Goal: Task Accomplishment & Management: Use online tool/utility

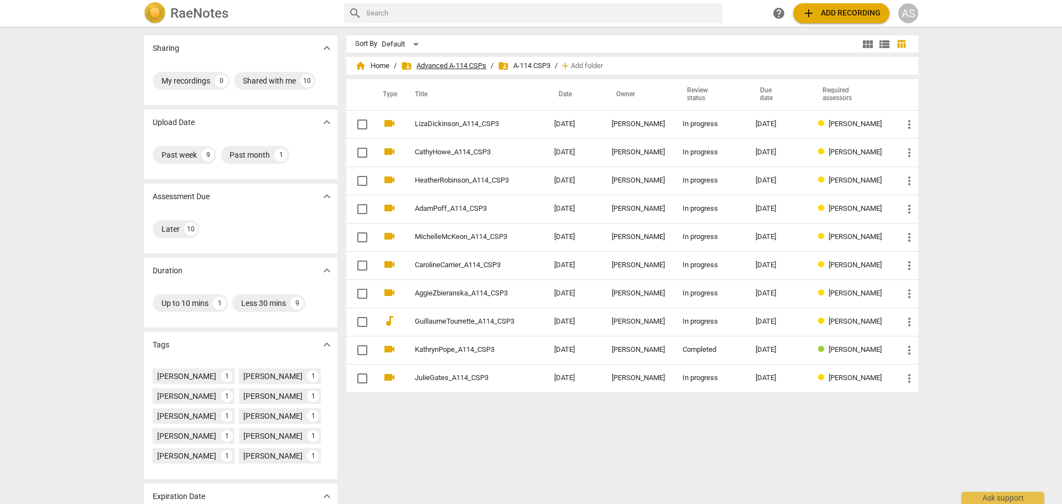
click at [451, 63] on span "folder_shared Advanced A-114 CSPs" at bounding box center [443, 65] width 85 height 11
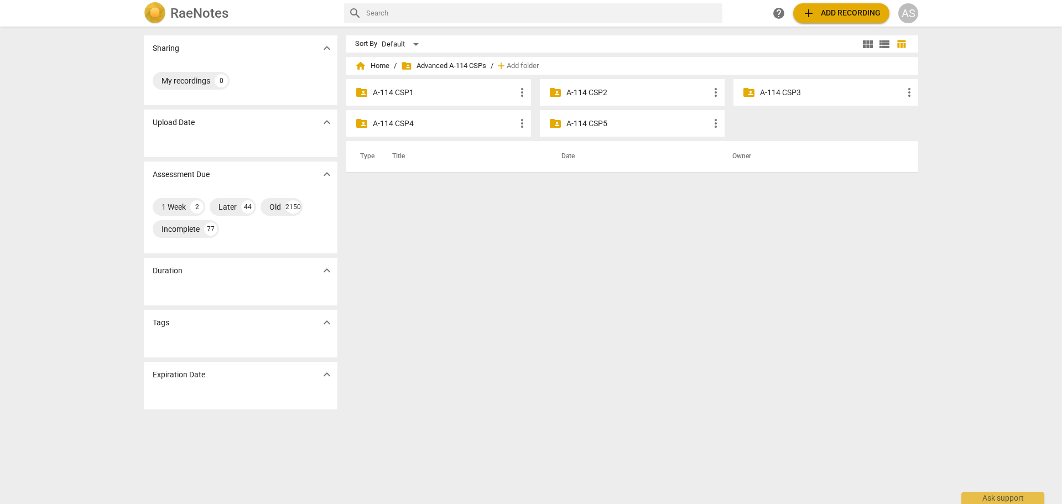
click at [440, 91] on p "A-114 CSP1" at bounding box center [444, 93] width 143 height 12
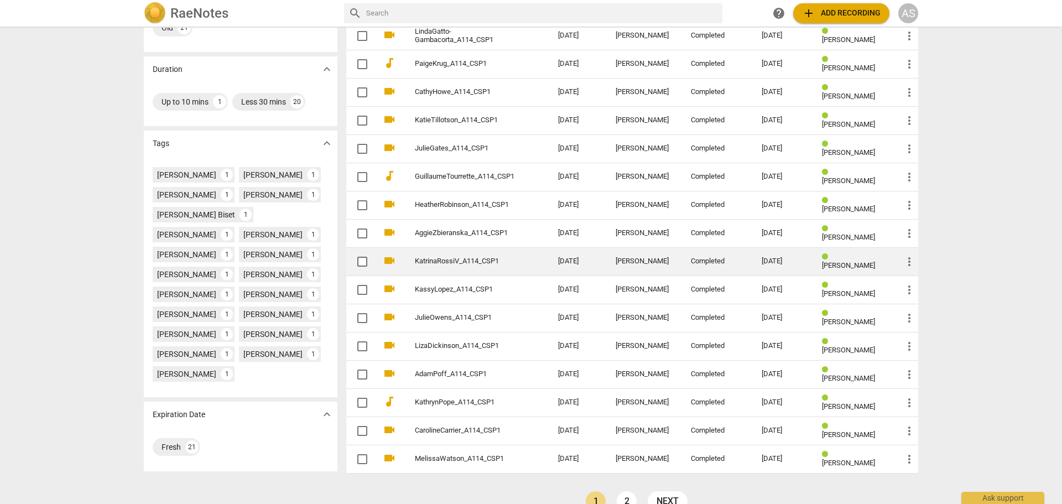
scroll to position [223, 0]
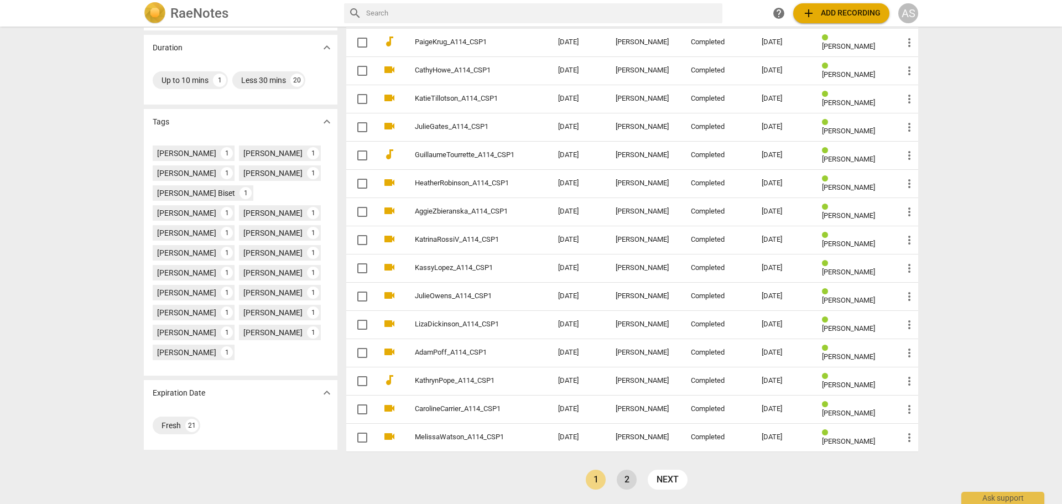
click at [626, 481] on link "2" at bounding box center [627, 480] width 20 height 20
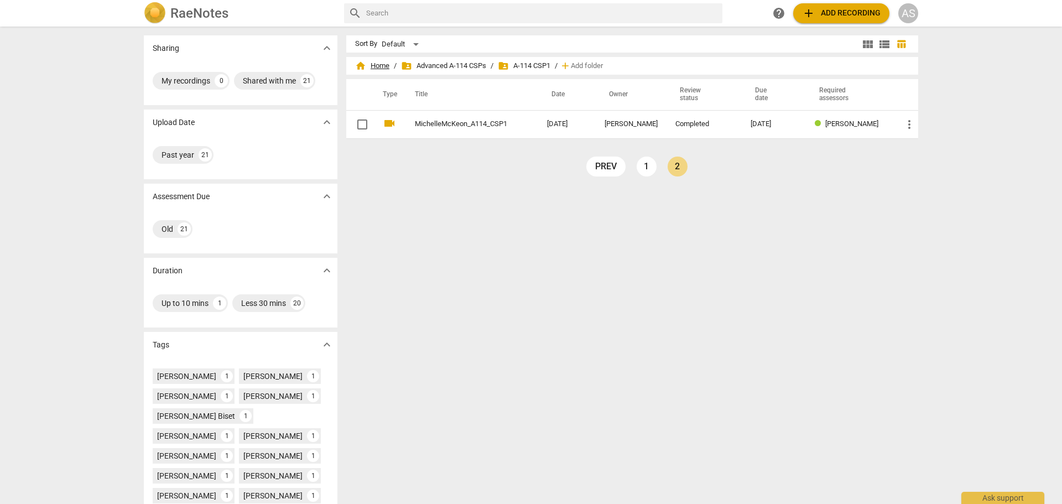
click at [375, 67] on span "home Home" at bounding box center [372, 65] width 34 height 11
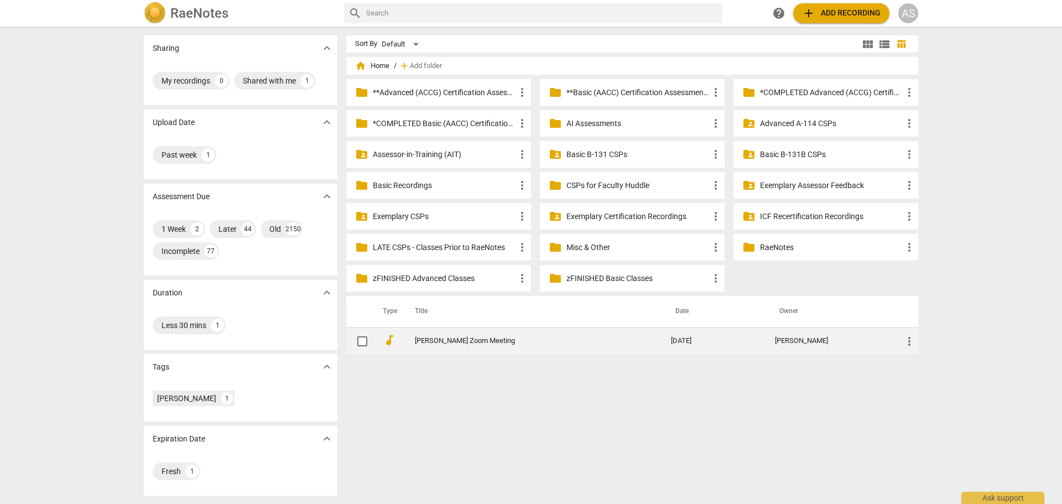
click at [472, 341] on link "[PERSON_NAME] Zoom Meeting" at bounding box center [523, 341] width 216 height 8
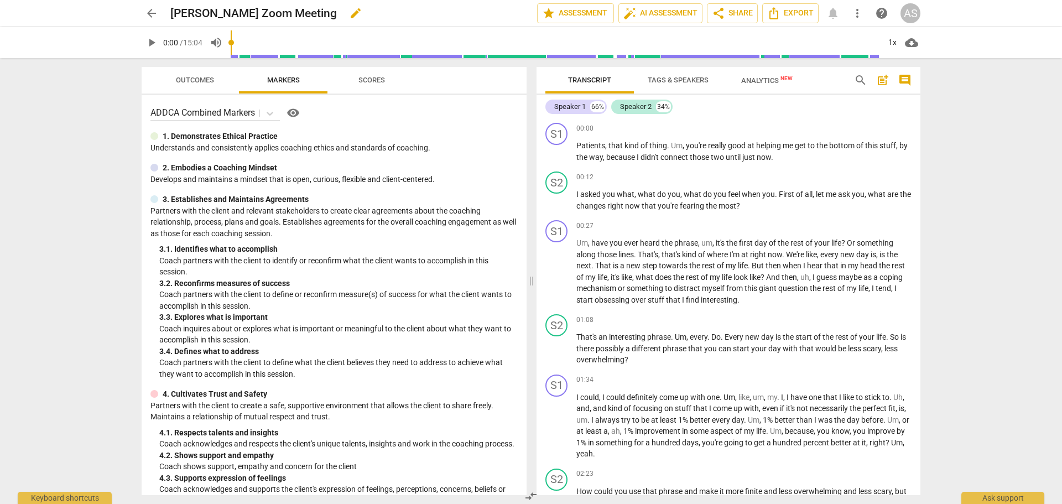
click at [346, 14] on span "edit" at bounding box center [356, 13] width 20 height 13
drag, startPoint x: 330, startPoint y: 12, endPoint x: 230, endPoint y: 12, distance: 100.7
click at [229, 12] on input "[PERSON_NAME] Zoom Meeting" at bounding box center [329, 13] width 318 height 21
click at [202, 11] on input "Katie Kuhn_B113_CSP2" at bounding box center [329, 13] width 318 height 21
type input "KatieKuhn_B113_CSP2"
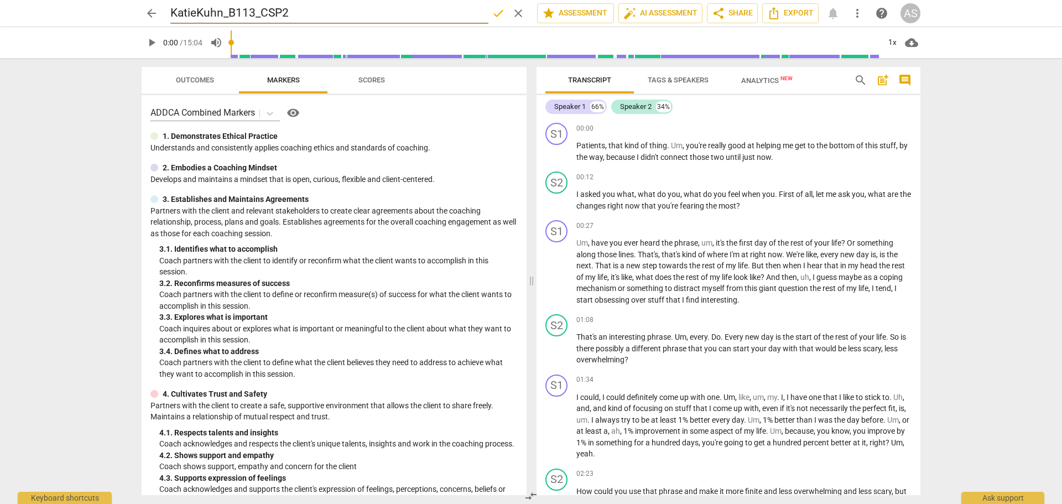
click at [496, 12] on span "done" at bounding box center [498, 13] width 13 height 13
click at [153, 7] on span "arrow_back" at bounding box center [151, 13] width 13 height 13
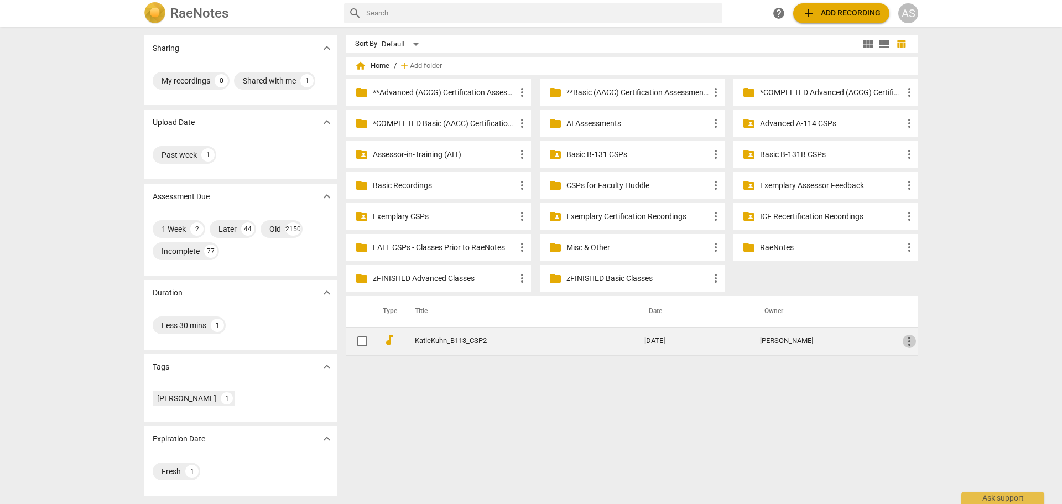
click at [909, 345] on span "more_vert" at bounding box center [909, 341] width 13 height 13
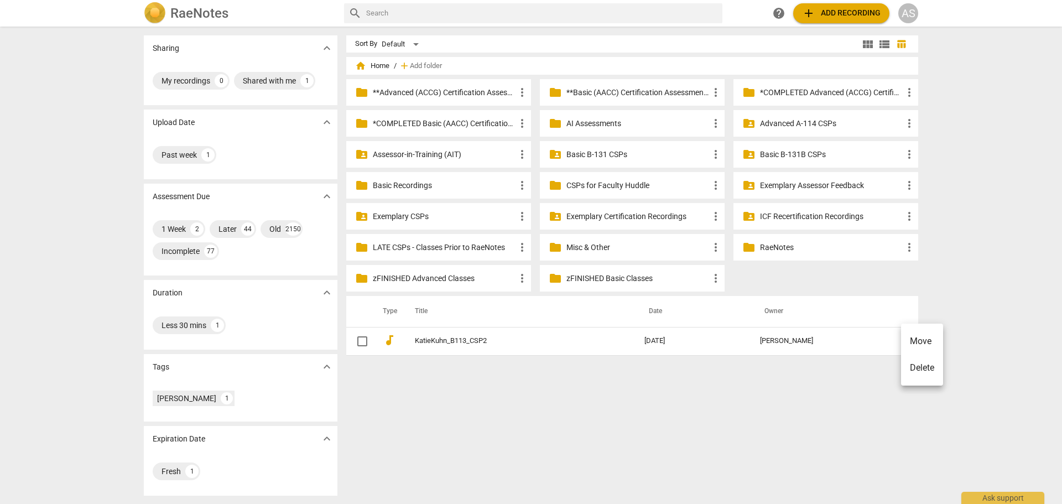
click at [931, 342] on li "Move" at bounding box center [922, 341] width 42 height 27
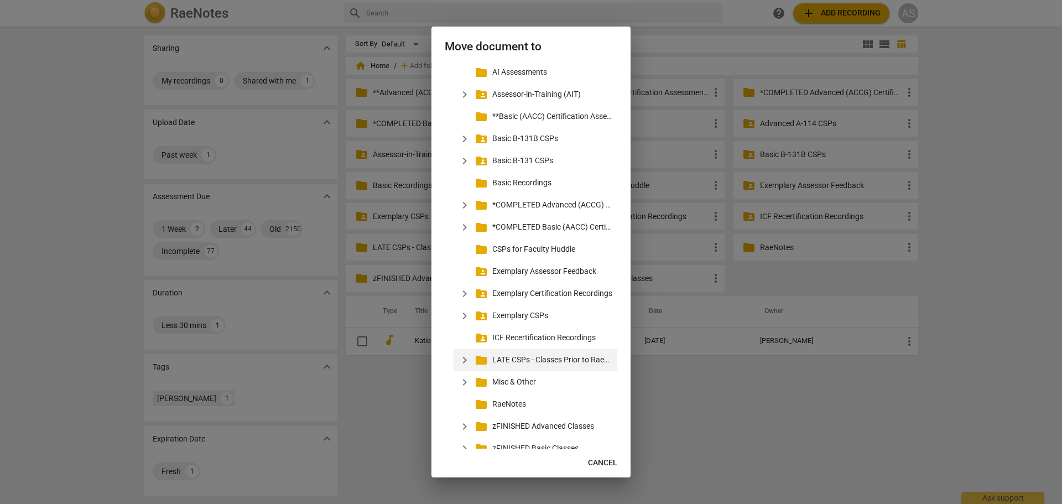
scroll to position [93, 0]
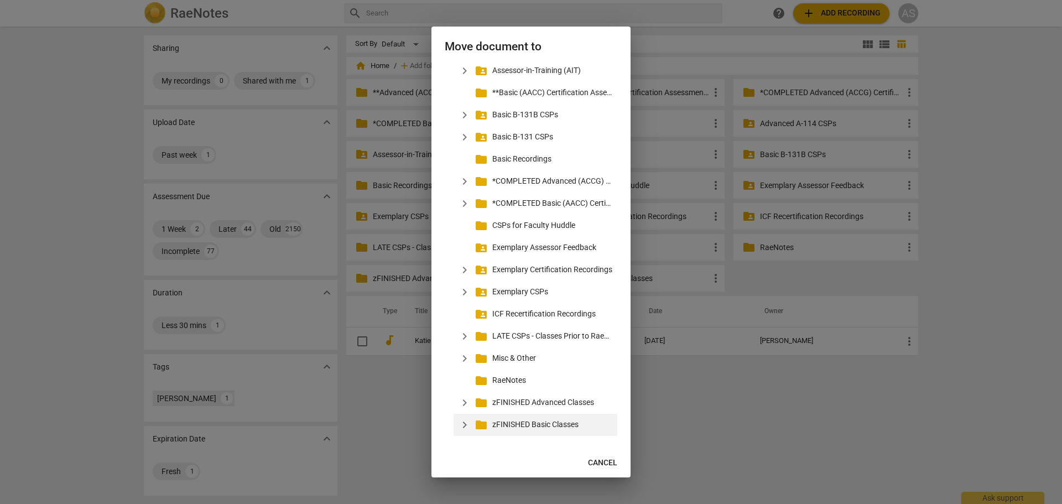
click at [464, 423] on span "expand_more" at bounding box center [464, 424] width 13 height 13
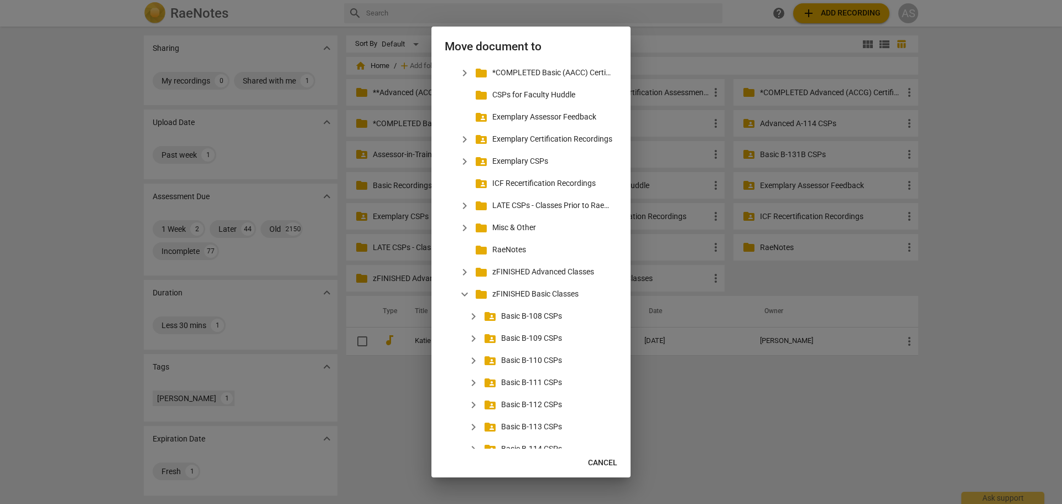
scroll to position [481, 0]
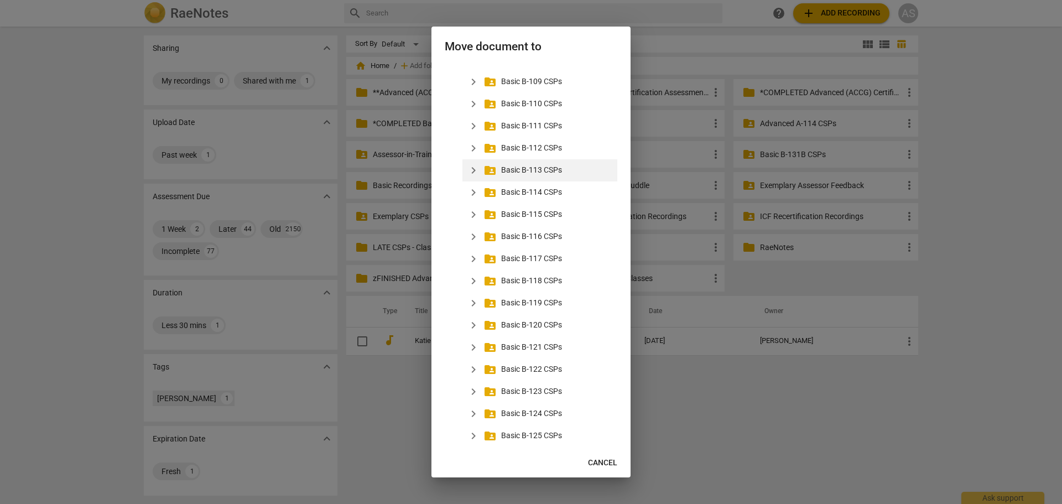
click at [476, 169] on span "expand_more" at bounding box center [473, 170] width 13 height 13
click at [529, 215] on p "B-113 CSP2" at bounding box center [561, 215] width 103 height 12
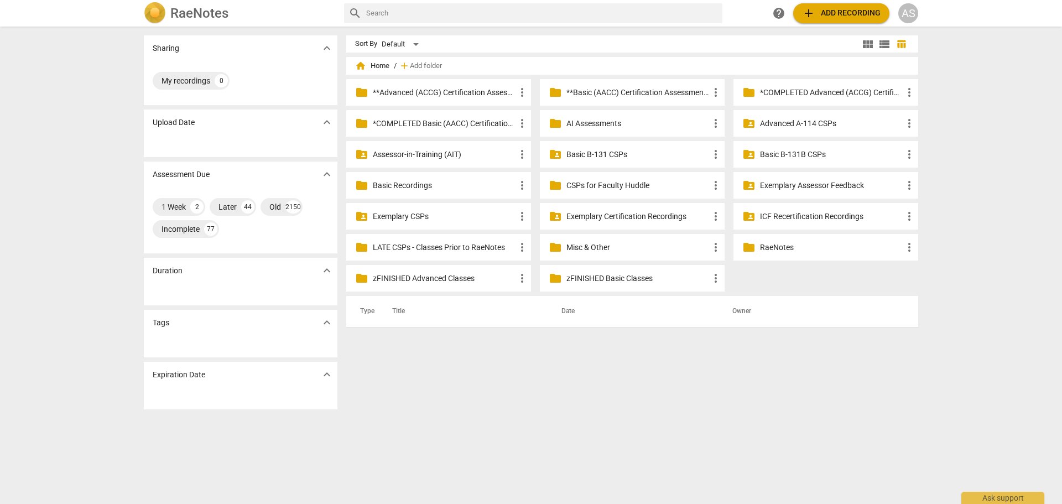
click at [602, 275] on p "zFINISHED Basic Classes" at bounding box center [637, 279] width 143 height 12
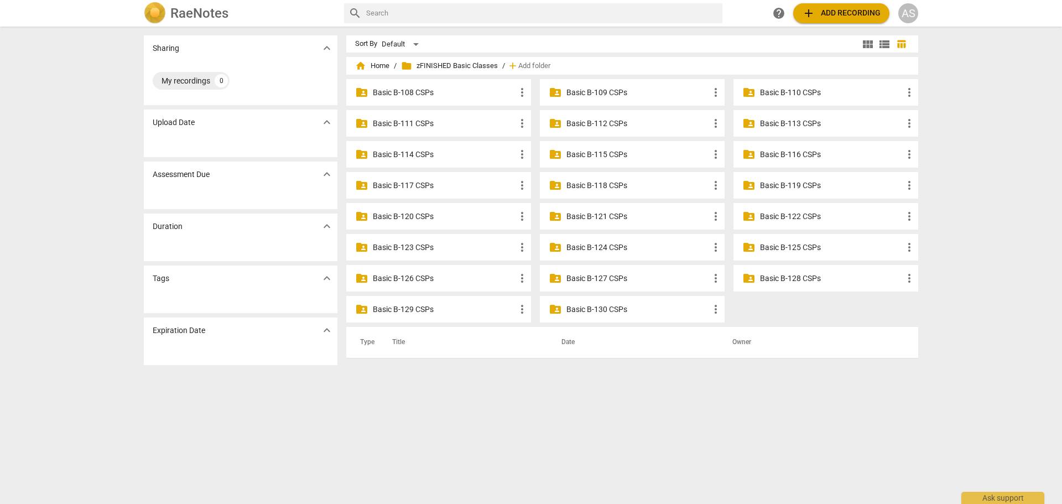
click at [814, 128] on p "Basic B-113 CSPs" at bounding box center [831, 124] width 143 height 12
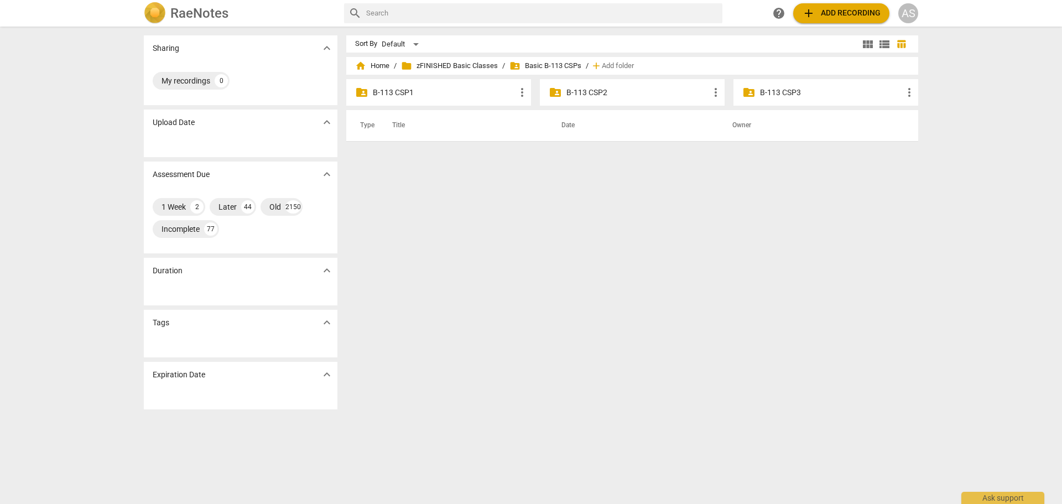
click at [642, 95] on p "B-113 CSP2" at bounding box center [637, 93] width 143 height 12
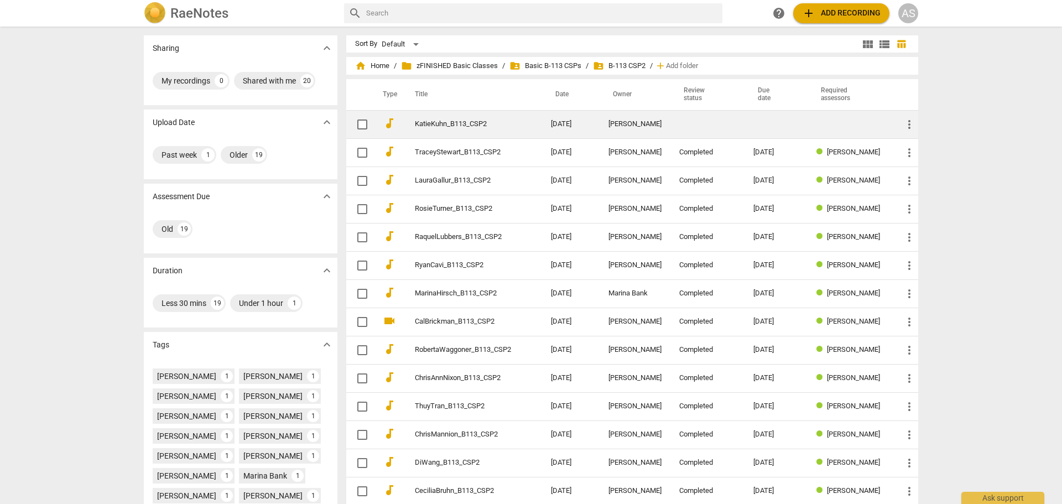
click at [567, 130] on td "[DATE]" at bounding box center [571, 124] width 58 height 28
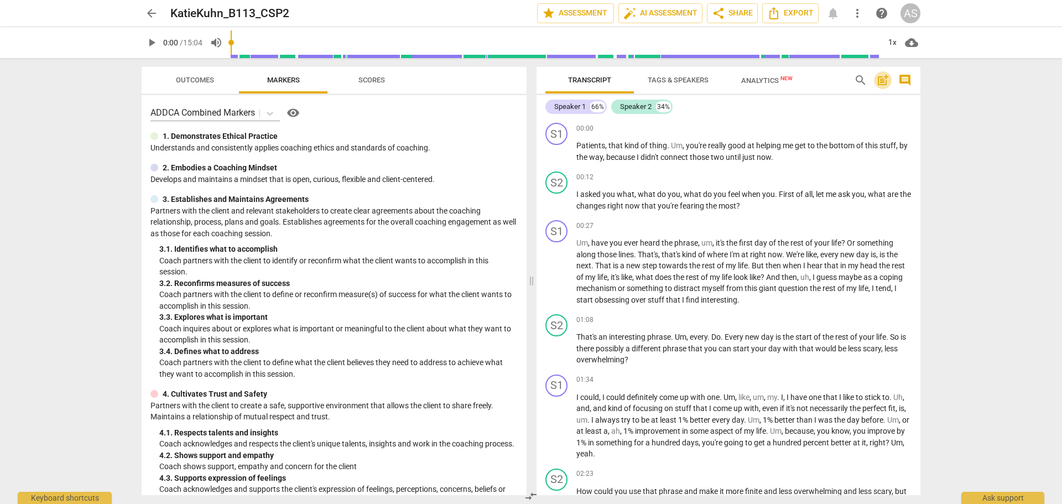
click at [882, 79] on span "post_add" at bounding box center [882, 80] width 13 height 13
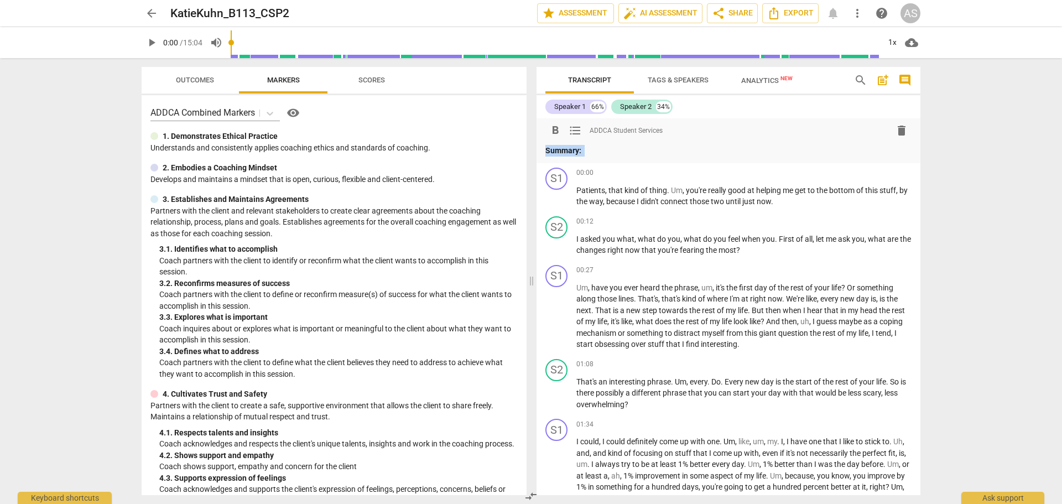
drag, startPoint x: 639, startPoint y: 145, endPoint x: 548, endPoint y: 150, distance: 91.4
click at [548, 150] on p "Summary:" at bounding box center [728, 151] width 366 height 12
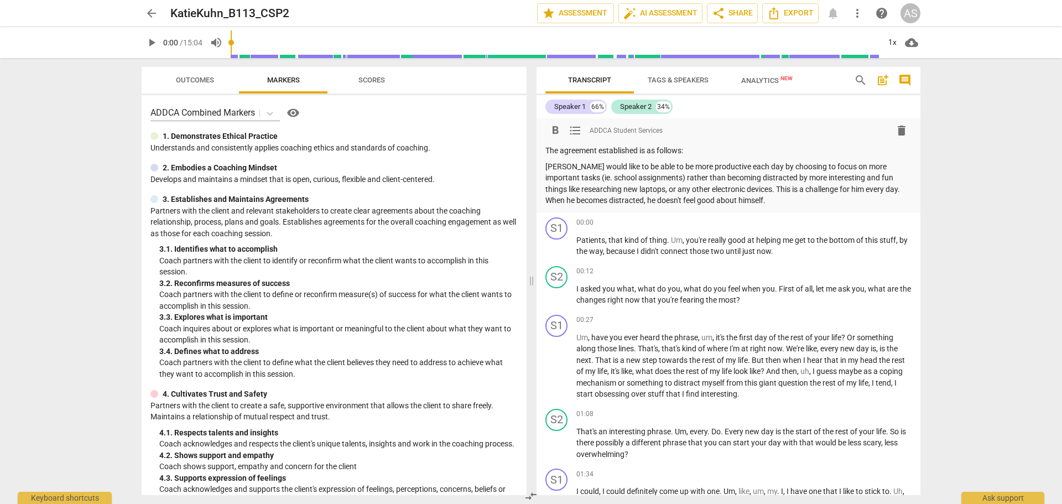
click at [699, 147] on p "The agreement established is as follows:" at bounding box center [728, 151] width 366 height 12
click at [550, 149] on p "The agreement established is as follows:" at bounding box center [728, 151] width 366 height 12
click at [549, 149] on p "The agreement established is as follows:" at bounding box center [728, 151] width 366 height 12
click at [545, 146] on div "format_bold format_list_bulleted ADDCA Student Services delete The agreement es…" at bounding box center [728, 165] width 384 height 95
click at [565, 6] on button "star Assessment" at bounding box center [575, 13] width 77 height 20
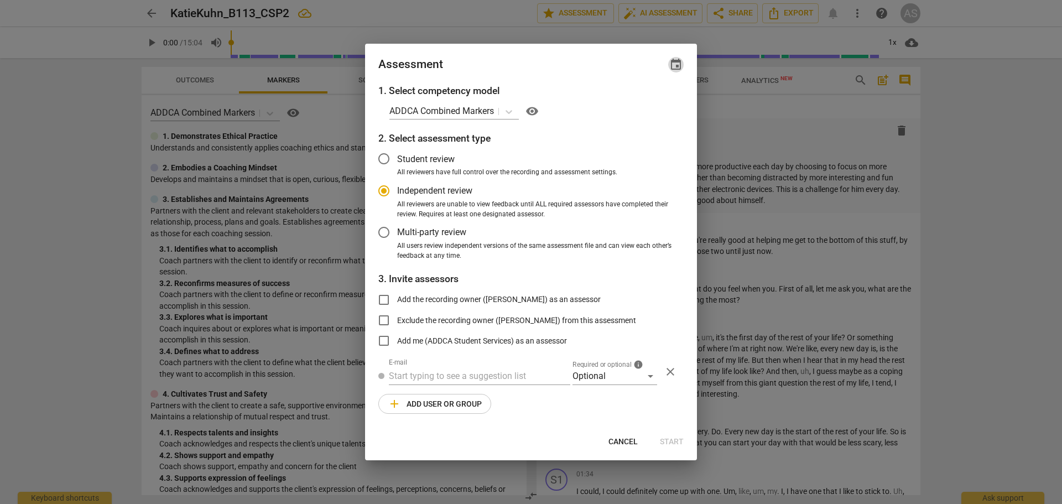
click at [683, 61] on span "event" at bounding box center [675, 64] width 15 height 13
radio input "false"
click at [647, 102] on input "date" at bounding box center [609, 103] width 77 height 16
type input "[DATE]"
click at [528, 62] on div at bounding box center [531, 252] width 1062 height 504
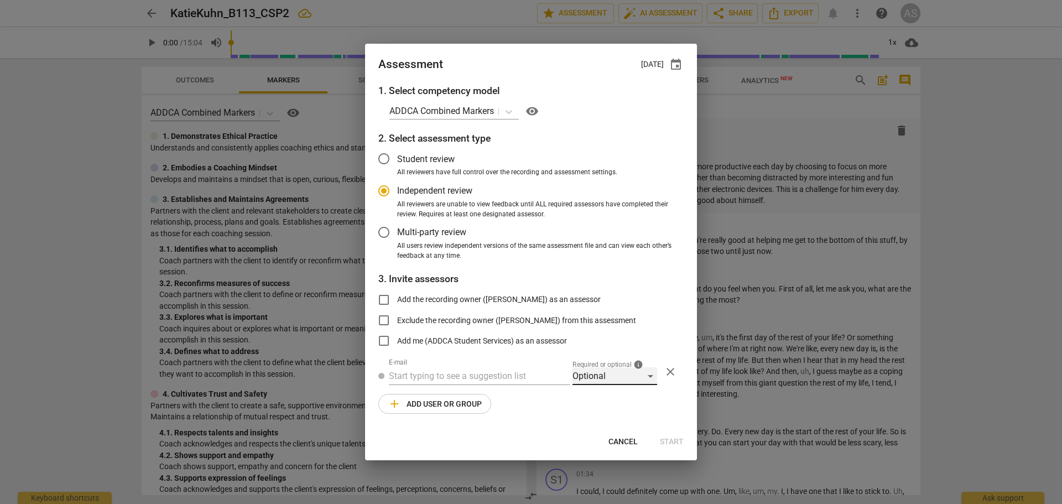
click at [596, 375] on div "Optional" at bounding box center [614, 376] width 85 height 18
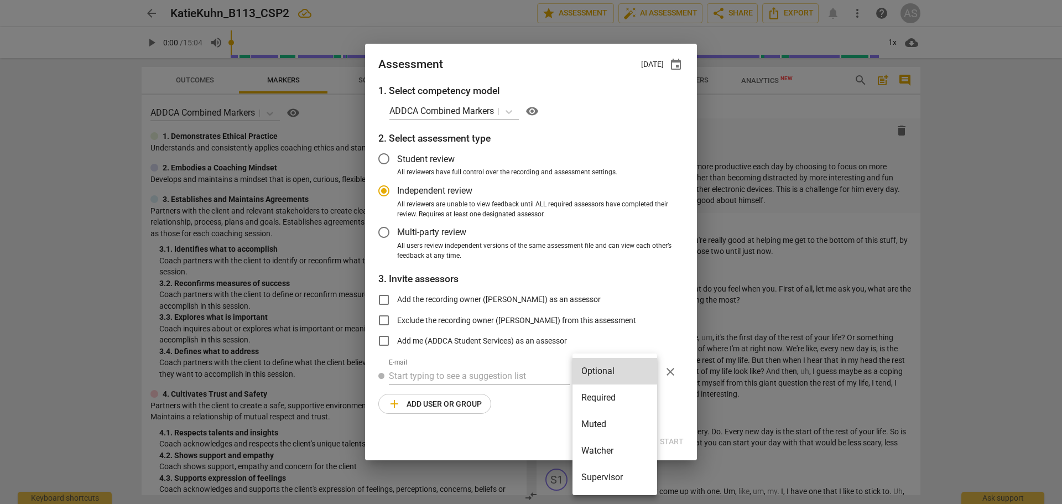
click at [608, 392] on li "Required" at bounding box center [614, 397] width 85 height 27
radio input "false"
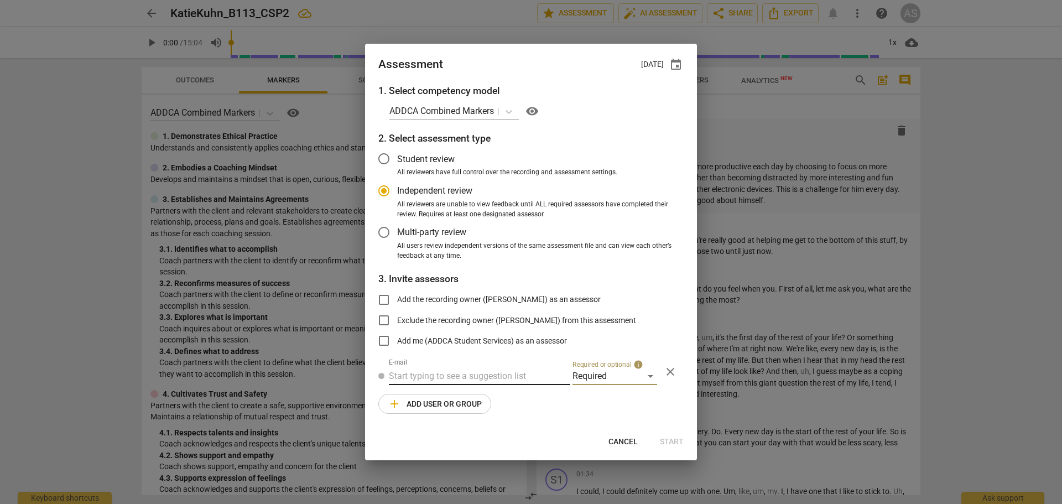
click at [550, 373] on input "text" at bounding box center [479, 376] width 181 height 18
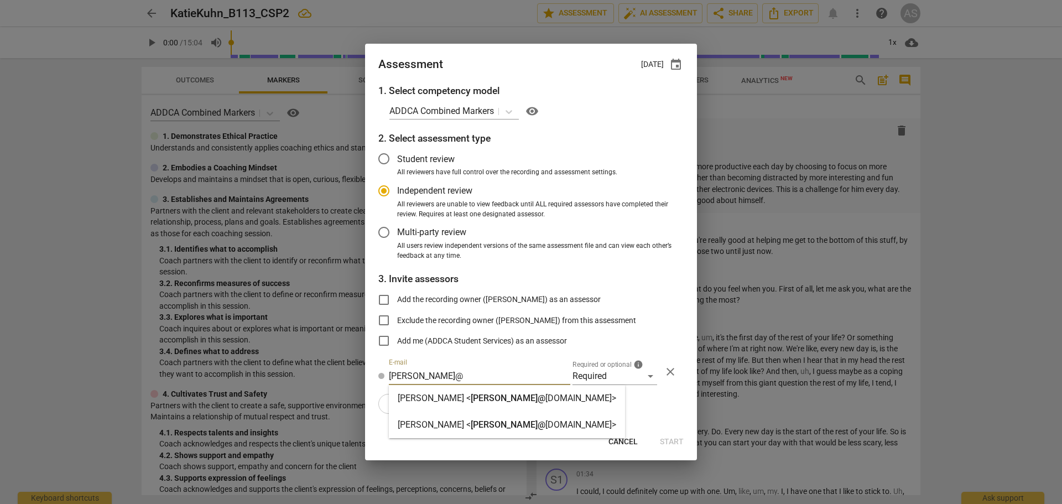
type input "[PERSON_NAME]@"
click at [503, 418] on div "[PERSON_NAME] < [PERSON_NAME]@ [DOMAIN_NAME]>" at bounding box center [507, 424] width 236 height 27
radio input "false"
type input "[PERSON_NAME] <[PERSON_NAME][EMAIL_ADDRESS][DOMAIN_NAME]>"
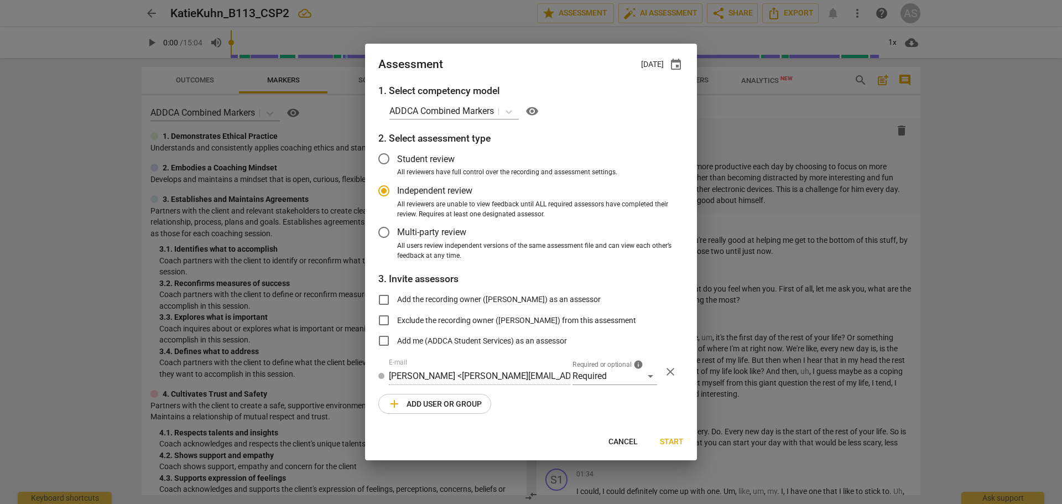
click at [456, 412] on button "add Add user or group" at bounding box center [434, 404] width 113 height 20
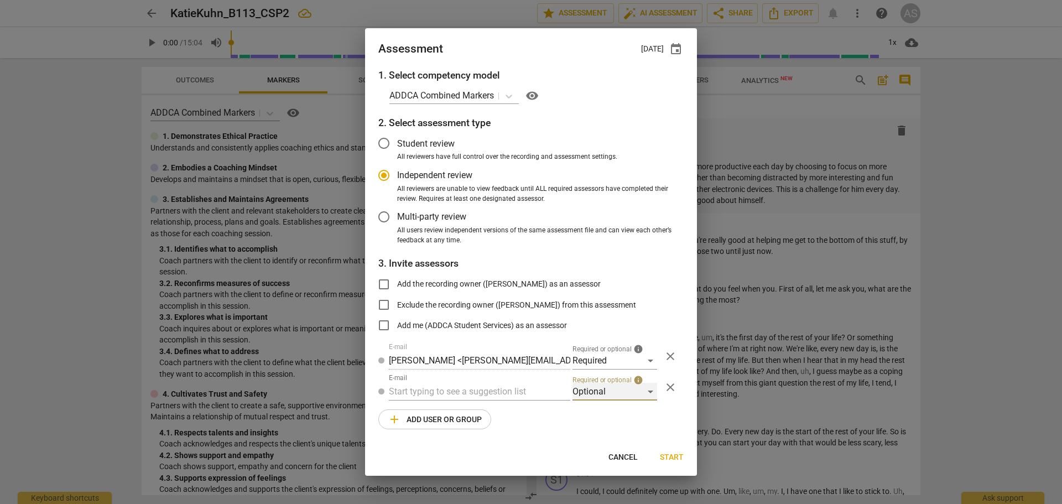
click at [585, 392] on div "Optional" at bounding box center [614, 392] width 85 height 18
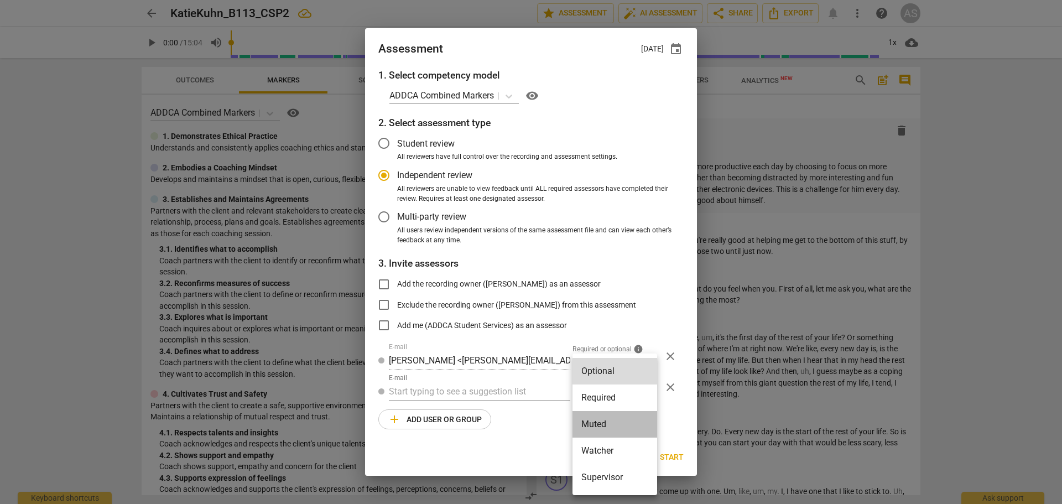
click at [596, 424] on li "Muted" at bounding box center [614, 424] width 85 height 27
radio input "false"
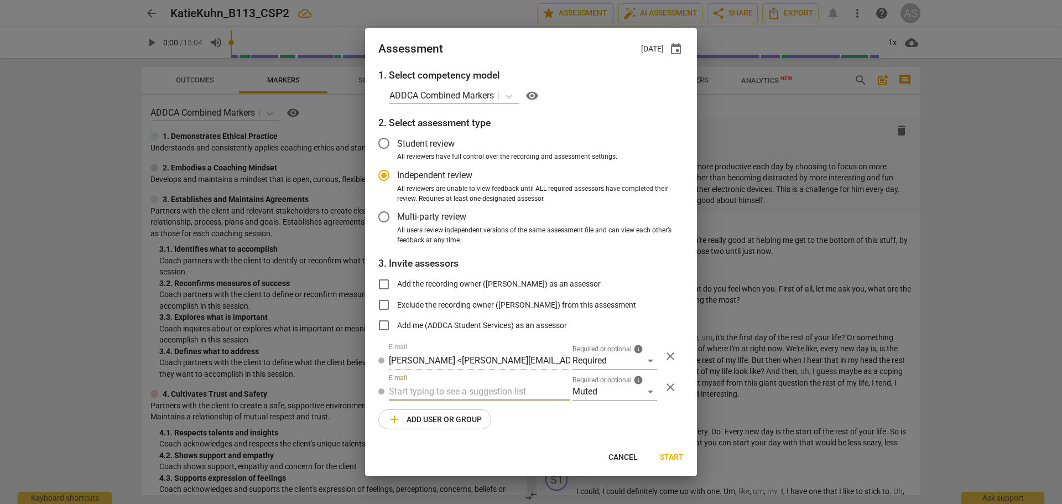
click at [498, 390] on input "text" at bounding box center [479, 392] width 181 height 18
type input "B-113"
click at [484, 409] on div "Basic B-113 CSPs" at bounding box center [479, 413] width 181 height 27
radio input "false"
type input "Basic B-113 CSPs"
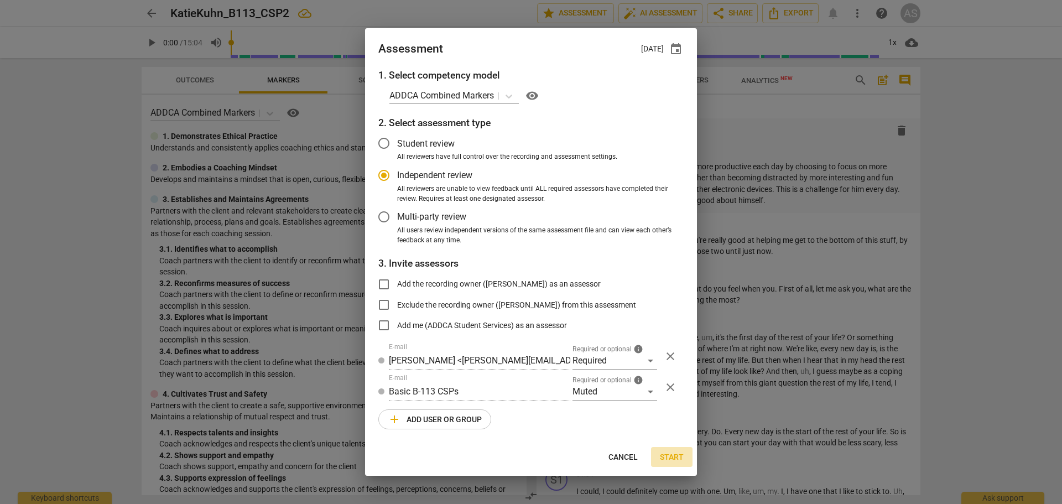
click at [680, 455] on span "Start" at bounding box center [672, 457] width 24 height 11
radio input "false"
type input "[PERSON_NAME] <[EMAIL_ADDRESS][DOMAIN_NAME]>"
type input "[PERSON_NAME] <[PERSON_NAME][EMAIL_ADDRESS][PERSON_NAME][DOMAIN_NAME]>"
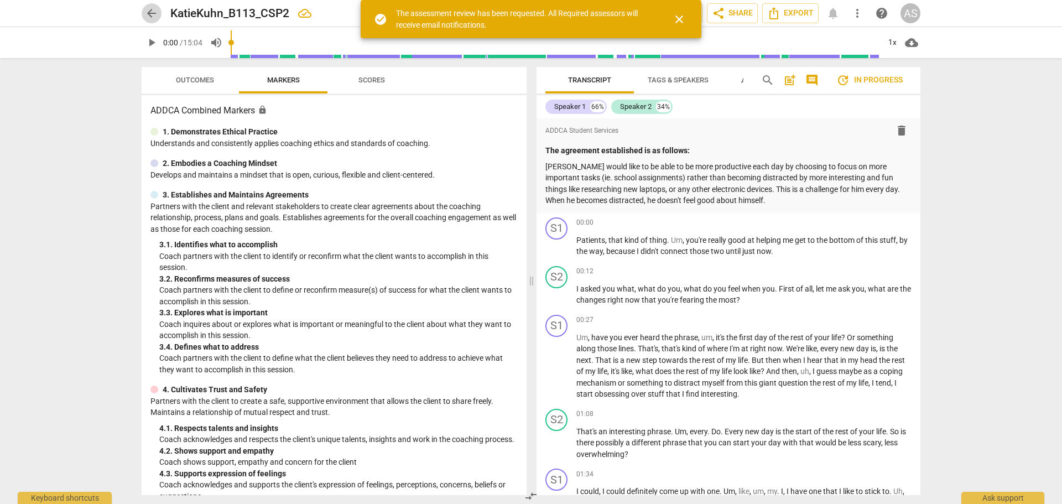
click at [148, 14] on span "arrow_back" at bounding box center [151, 13] width 13 height 13
